Goal: Task Accomplishment & Management: Manage account settings

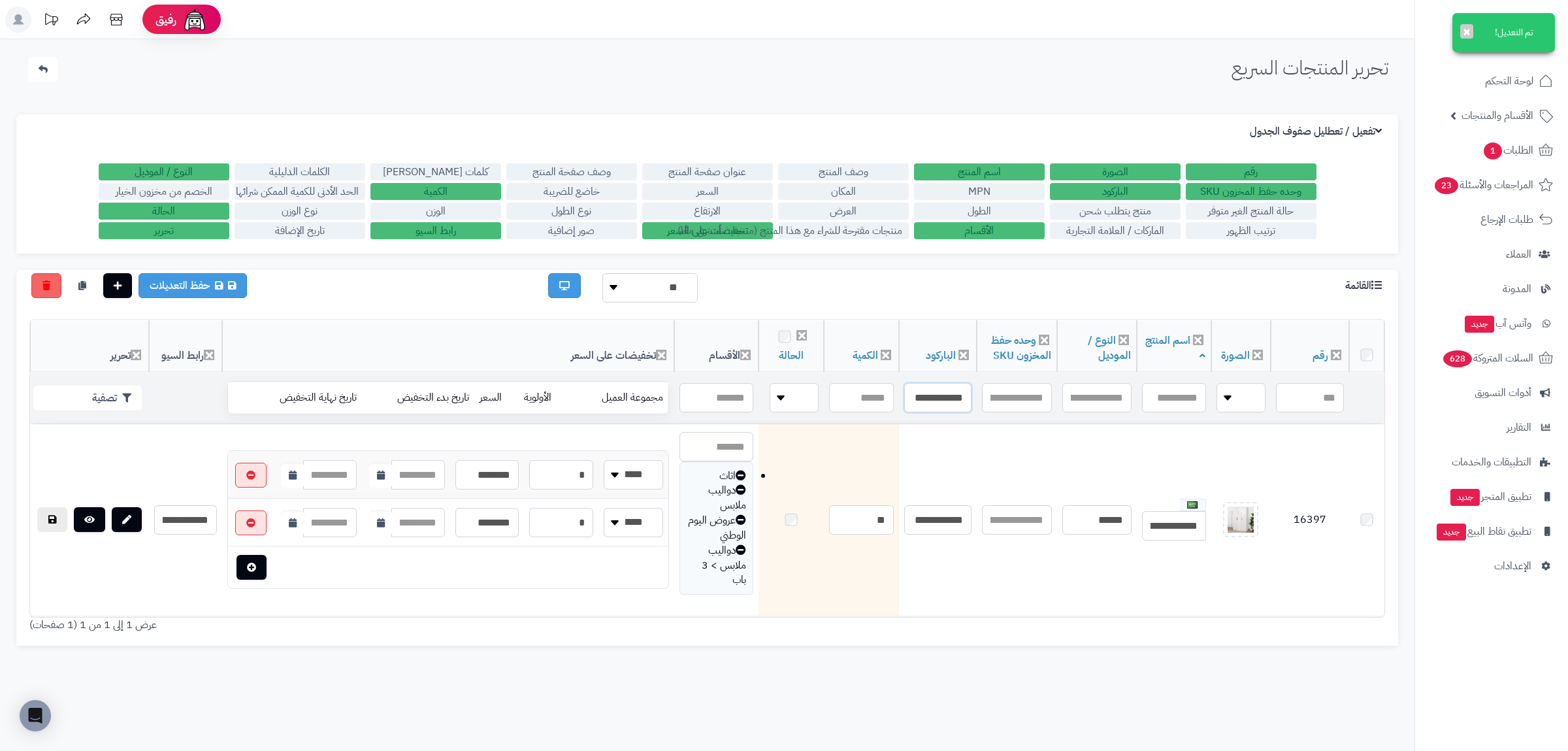
click at [927, 399] on input "**********" at bounding box center [938, 397] width 67 height 29
click at [927, 399] on input "**********" at bounding box center [937, 399] width 67 height 29
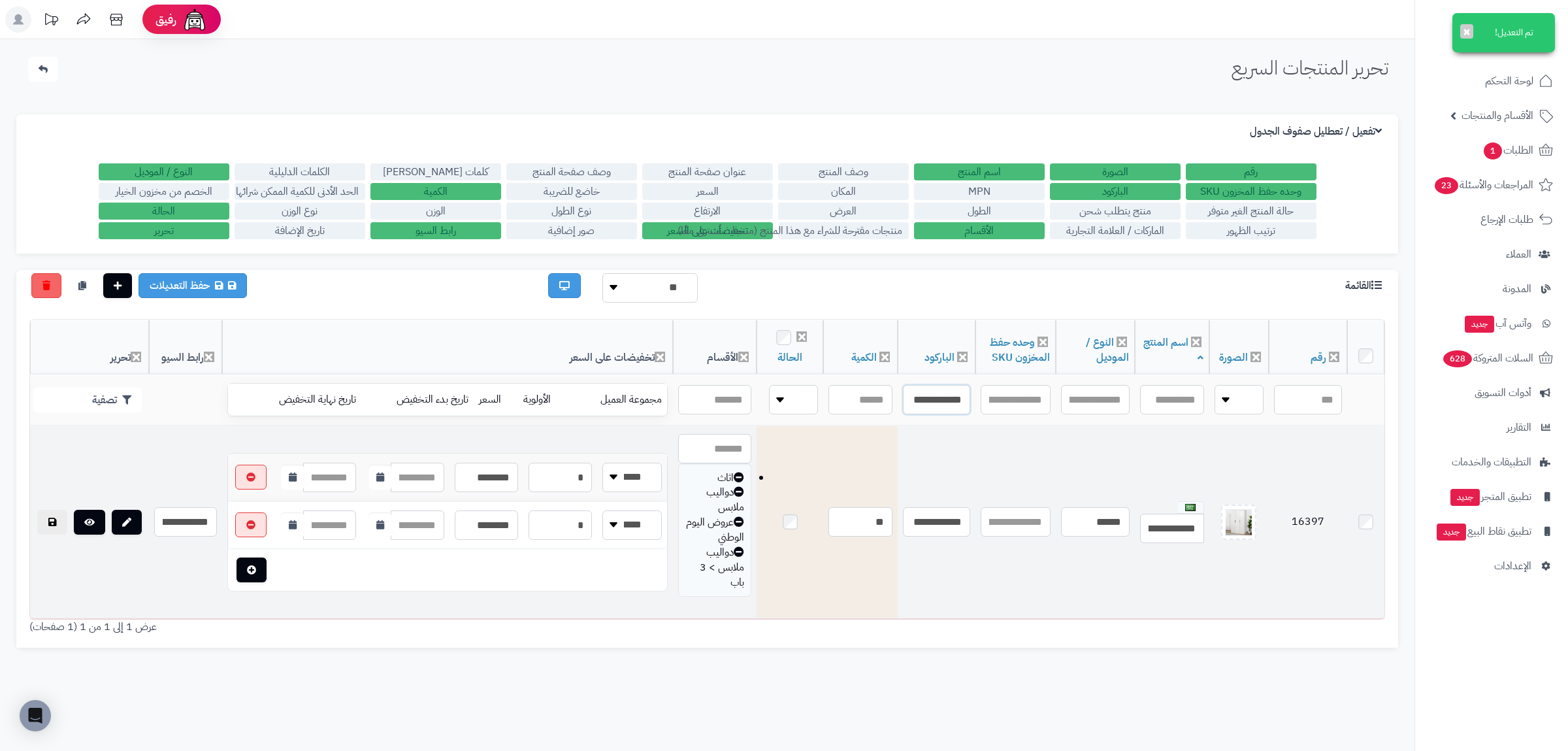
paste input "text"
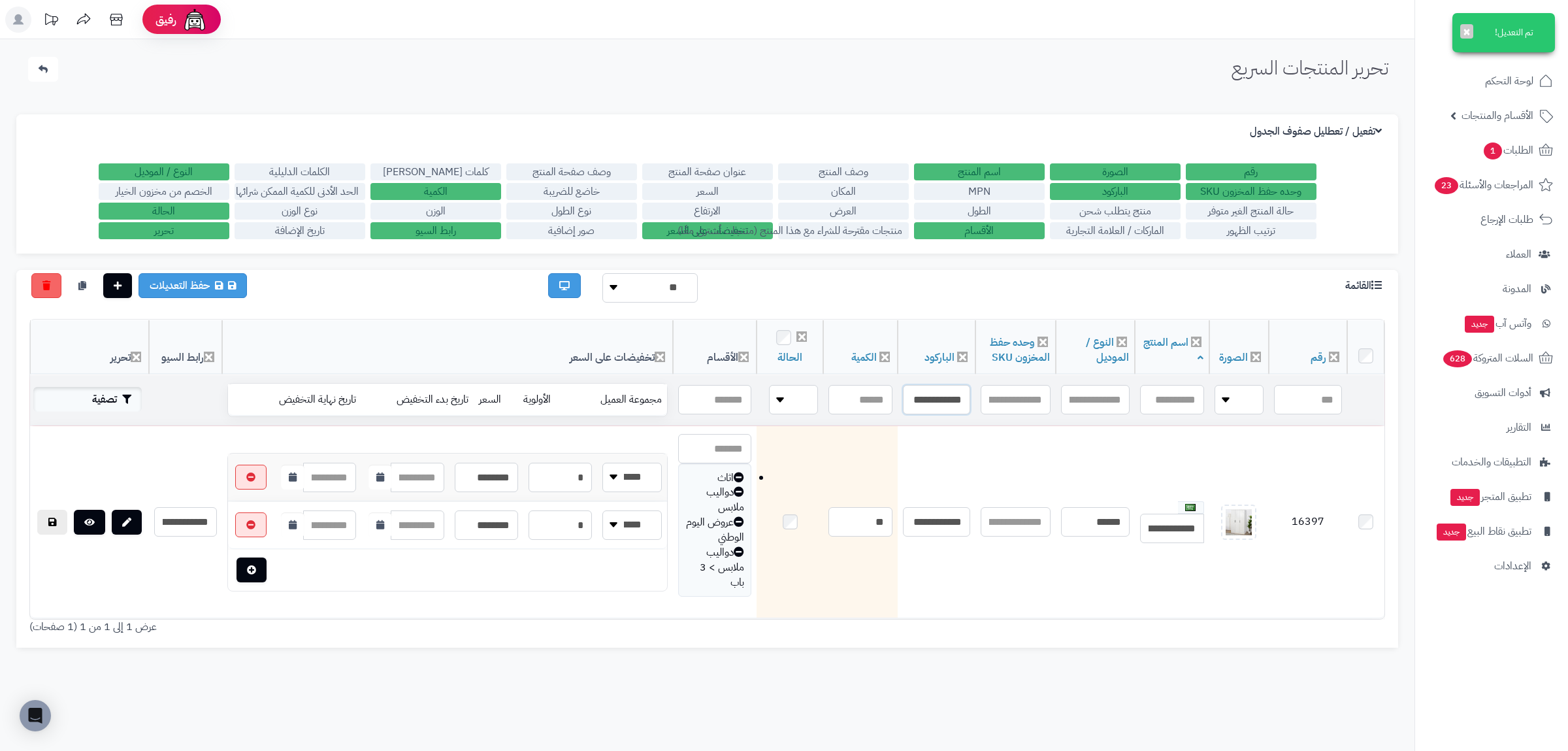
type input "**********"
click at [118, 393] on button "تصفية" at bounding box center [87, 398] width 108 height 25
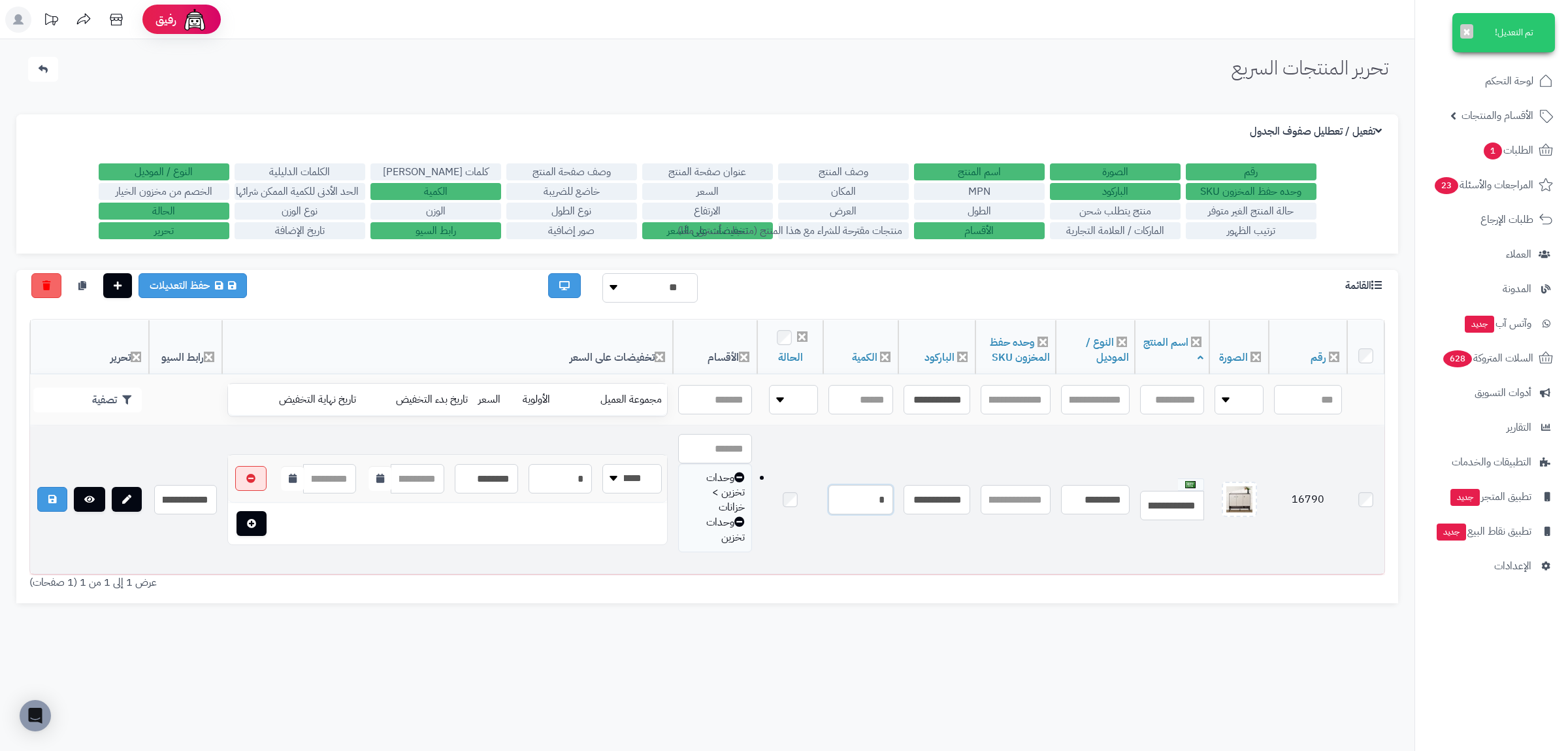
drag, startPoint x: 856, startPoint y: 490, endPoint x: 921, endPoint y: 496, distance: 65.3
click at [892, 496] on input "*" at bounding box center [860, 499] width 64 height 29
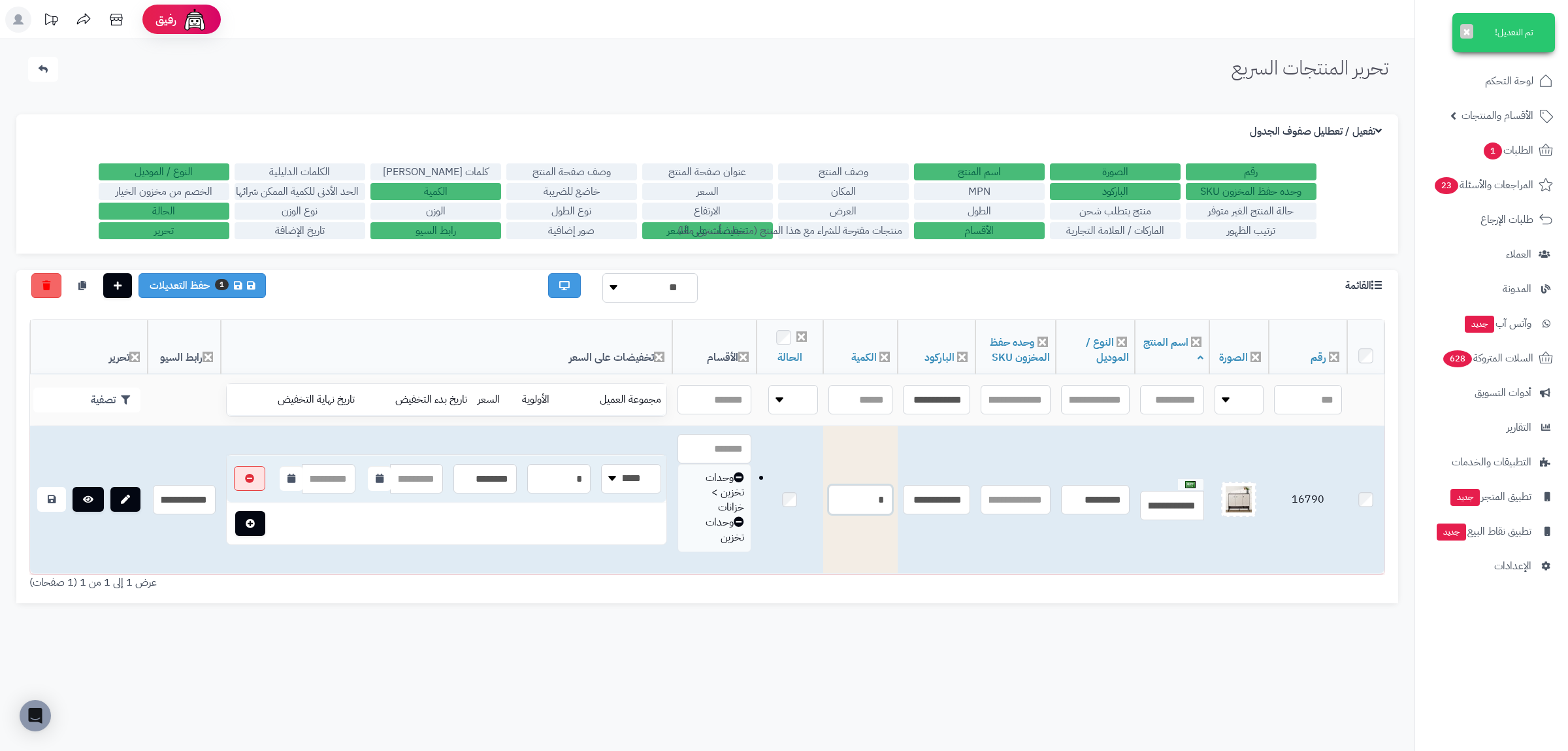
type input "*"
click at [48, 495] on icon at bounding box center [51, 499] width 8 height 9
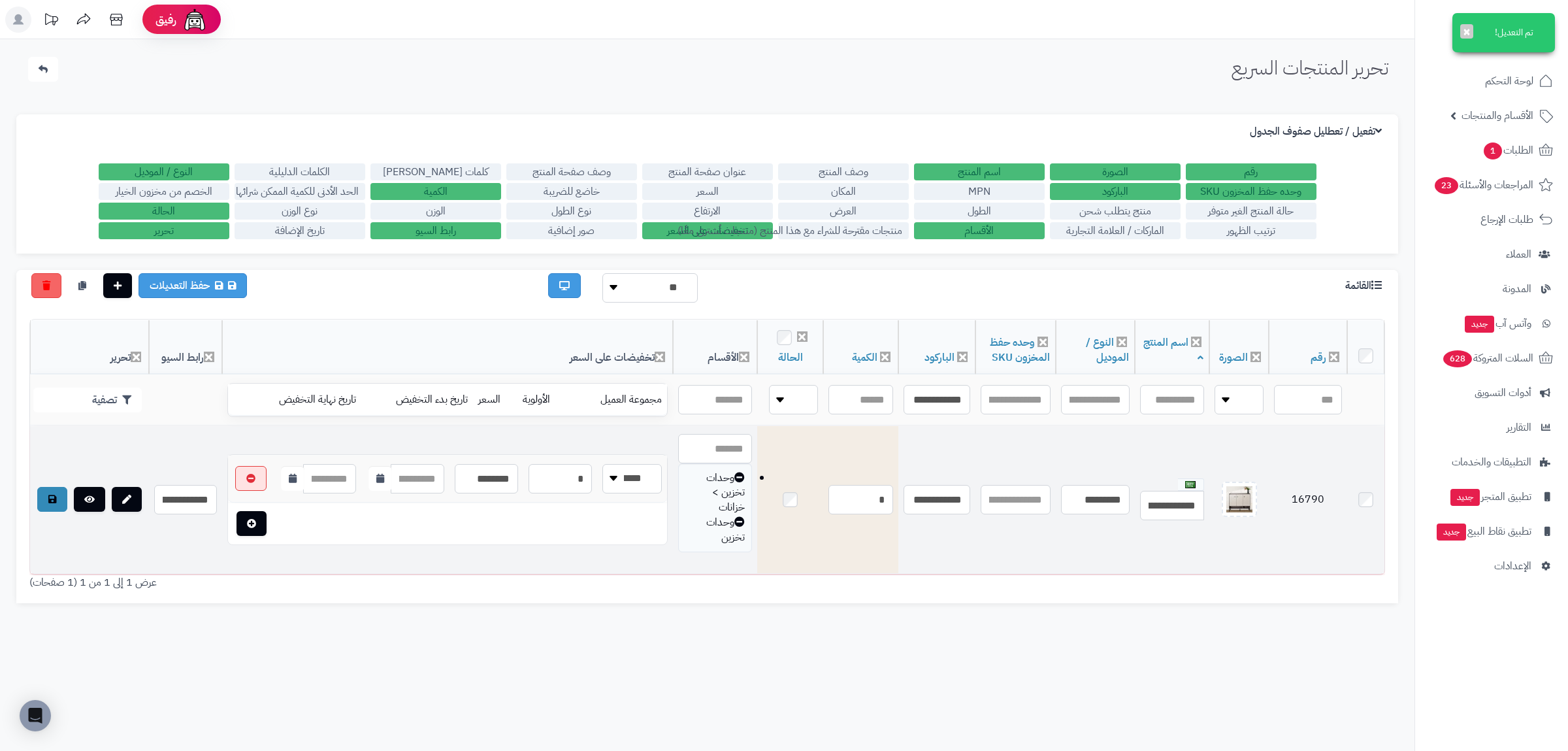
click at [56, 500] on icon at bounding box center [52, 499] width 8 height 9
click at [588, 622] on div "تحرير المنتجات السريع الرئيسية الاضافات تحرير المنتجات السريع تم التعديل! × الإ…" at bounding box center [707, 415] width 1414 height 751
click at [760, 590] on div "عرض 1 إلى 1 من 1 (1 صفحات)" at bounding box center [707, 582] width 1375 height 15
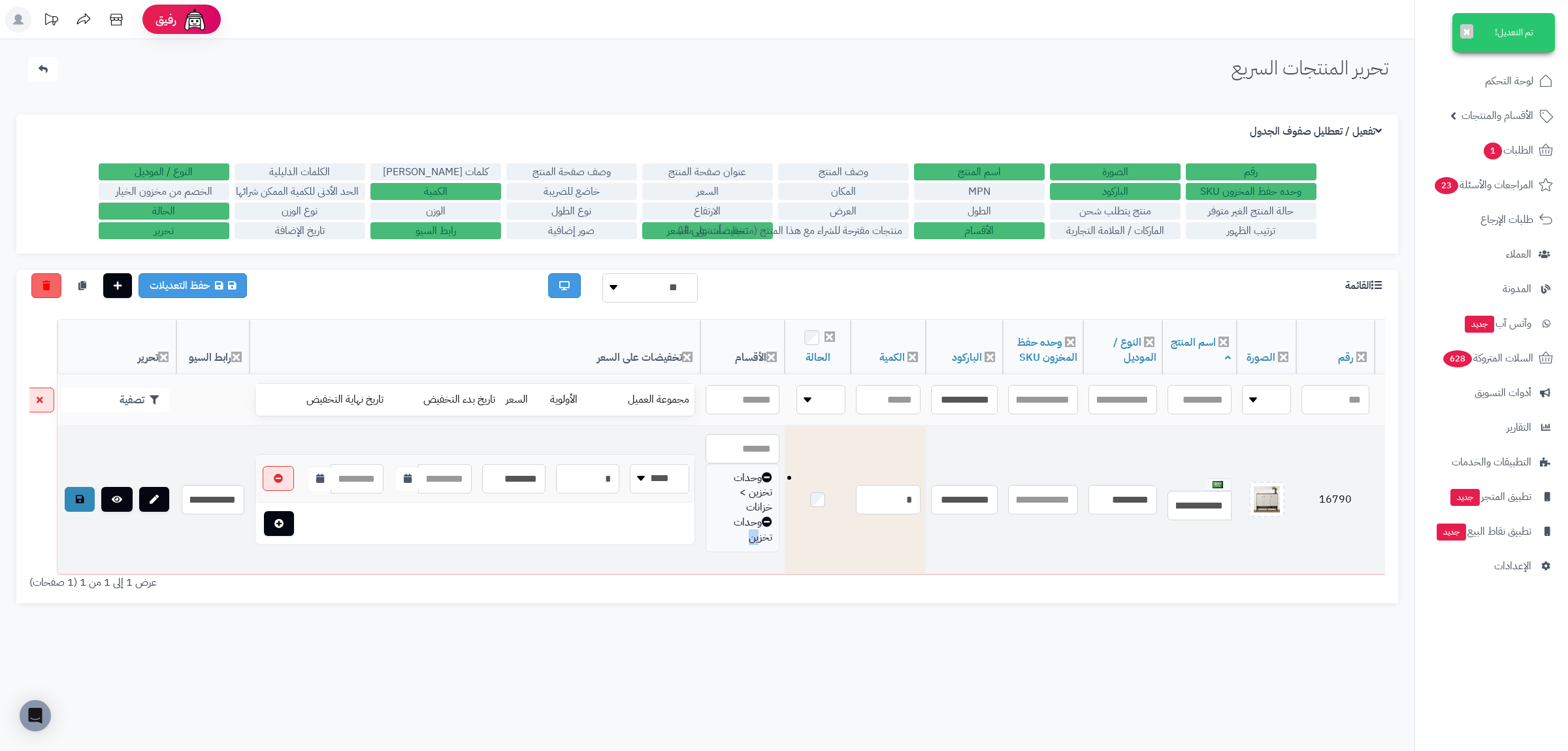
drag, startPoint x: 708, startPoint y: 578, endPoint x: 766, endPoint y: 574, distance: 58.1
click at [766, 574] on div "رقم الصورة اسم المنتج وصف المنتج عنوان صفحة المنتج وصف صفحة المنتج كلمات ميتا ت…" at bounding box center [707, 455] width 1382 height 297
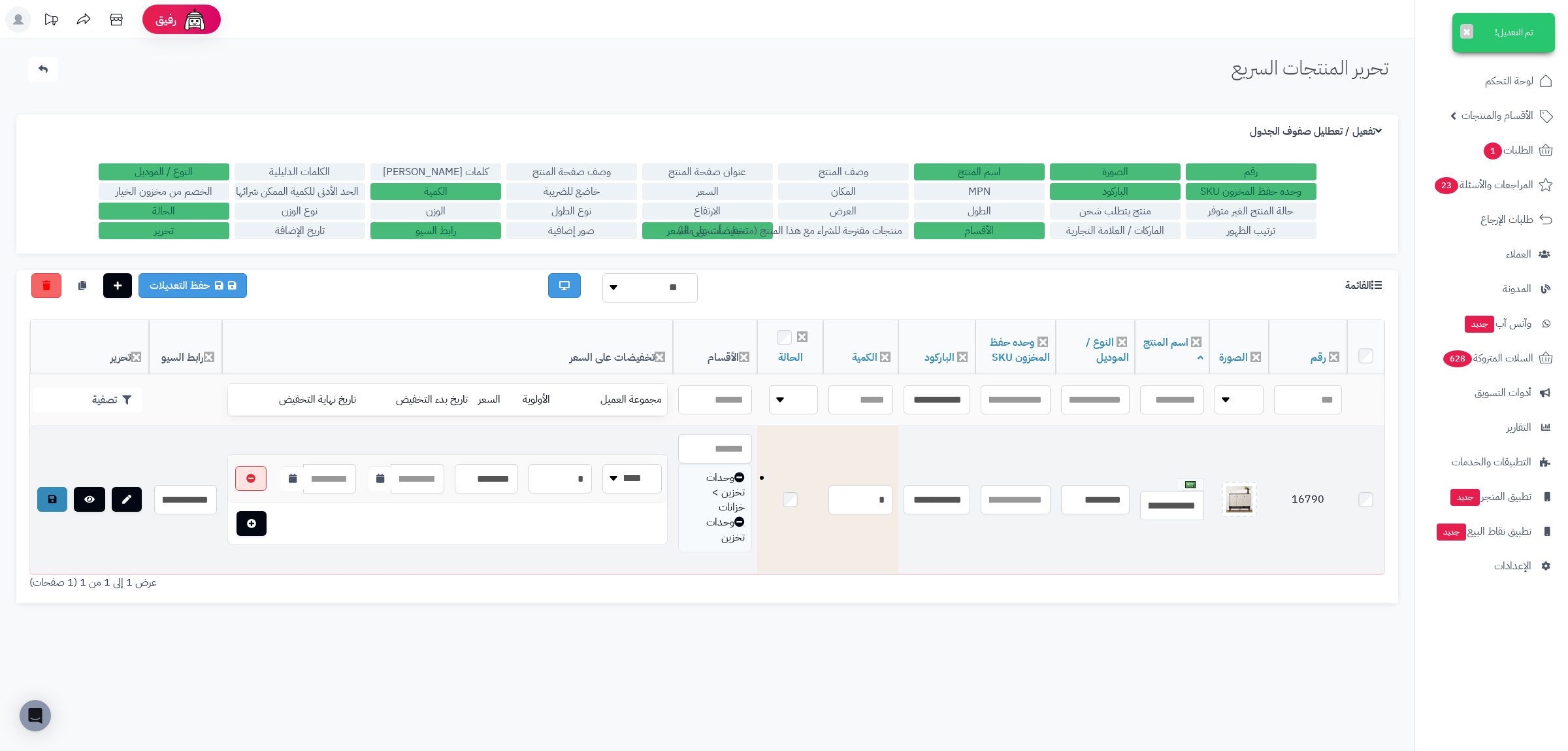
drag, startPoint x: 904, startPoint y: 624, endPoint x: 861, endPoint y: 657, distance: 54.2
click at [901, 624] on div "تحرير المنتجات السريع الرئيسية الاضافات تحرير المنتجات السريع تم التعديل! × الإ…" at bounding box center [707, 415] width 1414 height 751
click at [55, 503] on icon at bounding box center [52, 499] width 8 height 9
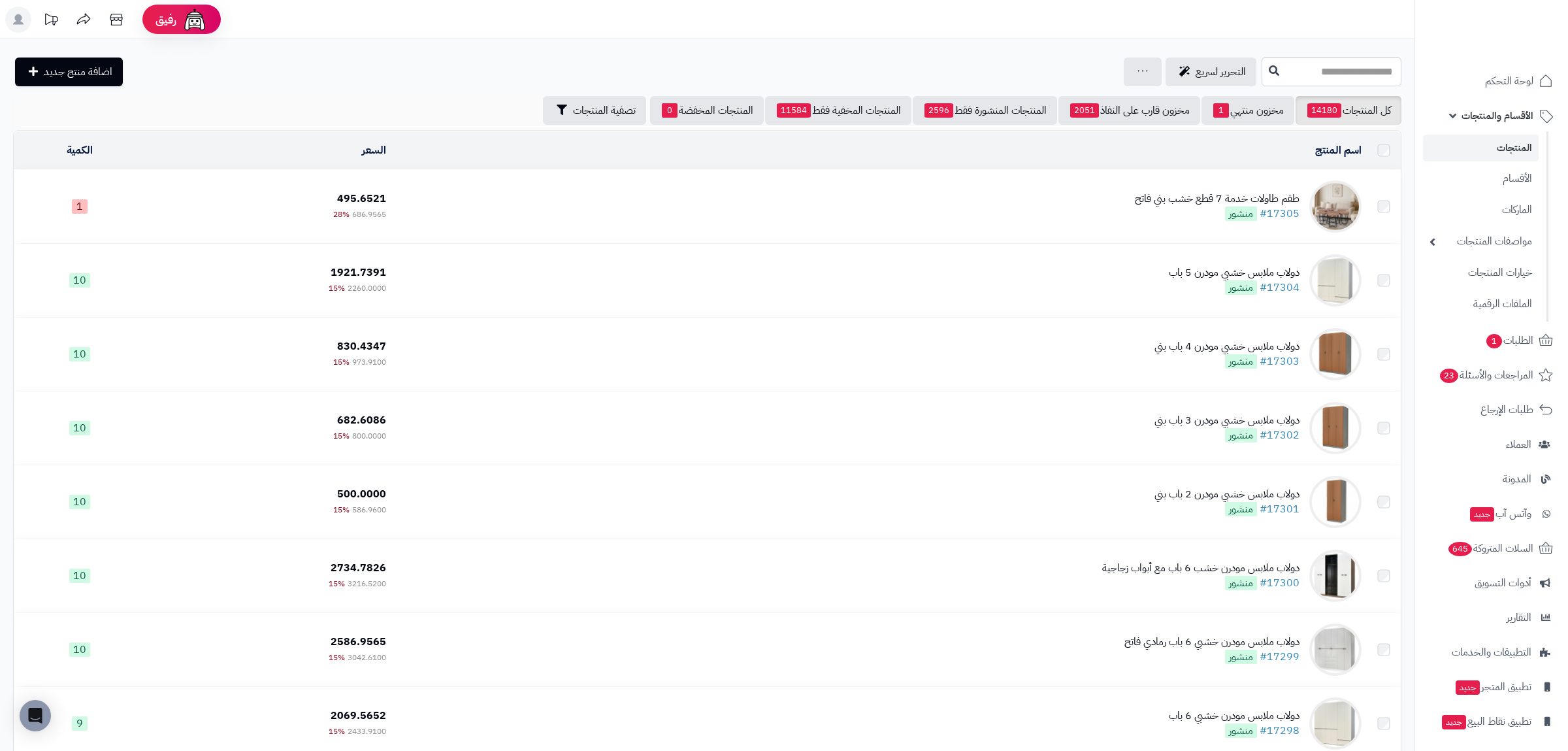
click at [1259, 114] on link "مخزون منتهي 1" at bounding box center [1248, 110] width 93 height 29
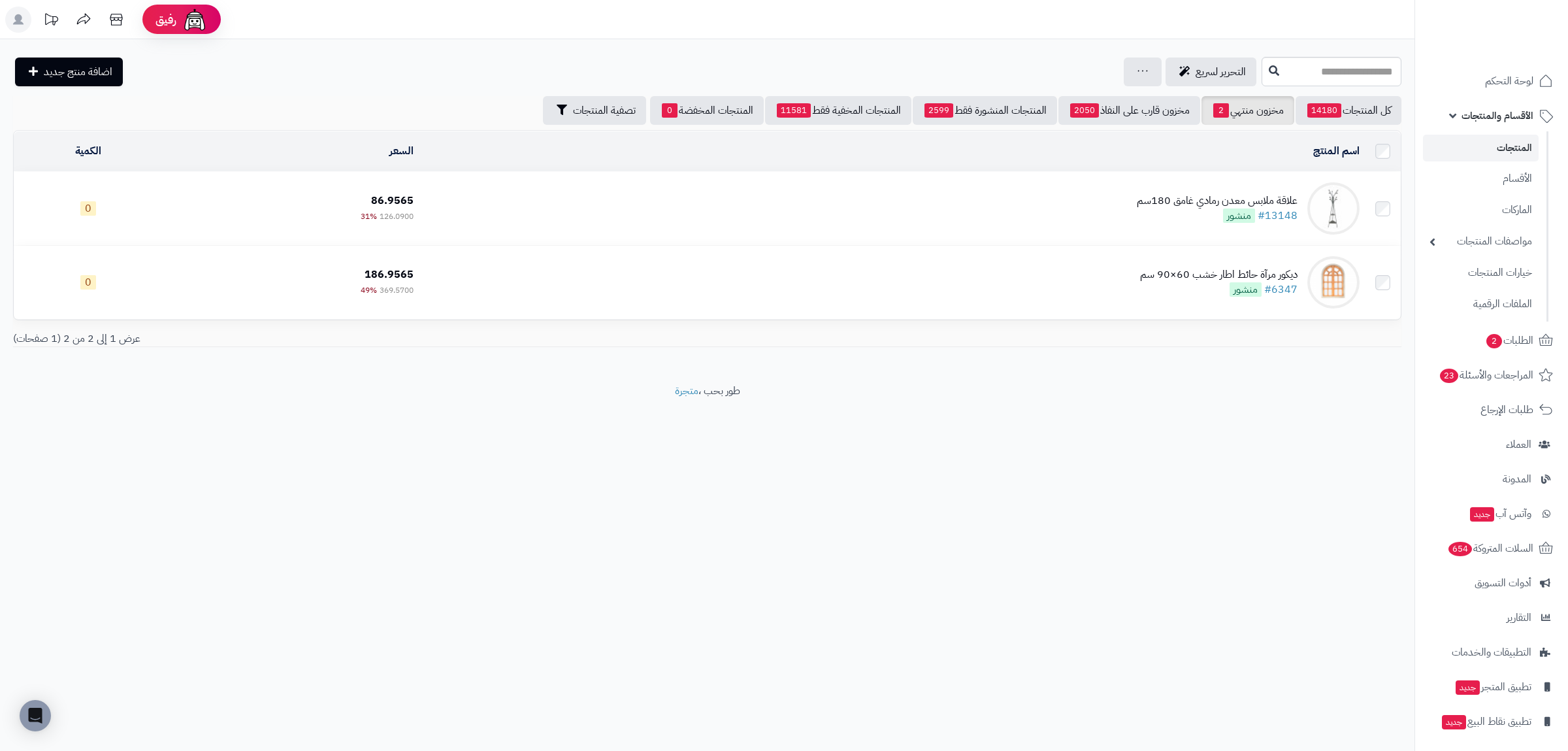
drag, startPoint x: 1384, startPoint y: 87, endPoint x: 1369, endPoint y: 77, distance: 18.0
click at [1382, 86] on div "**********" at bounding box center [707, 211] width 1414 height 345
click at [1362, 108] on link "كل المنتجات 14180" at bounding box center [1348, 110] width 106 height 29
